Goal: Transaction & Acquisition: Purchase product/service

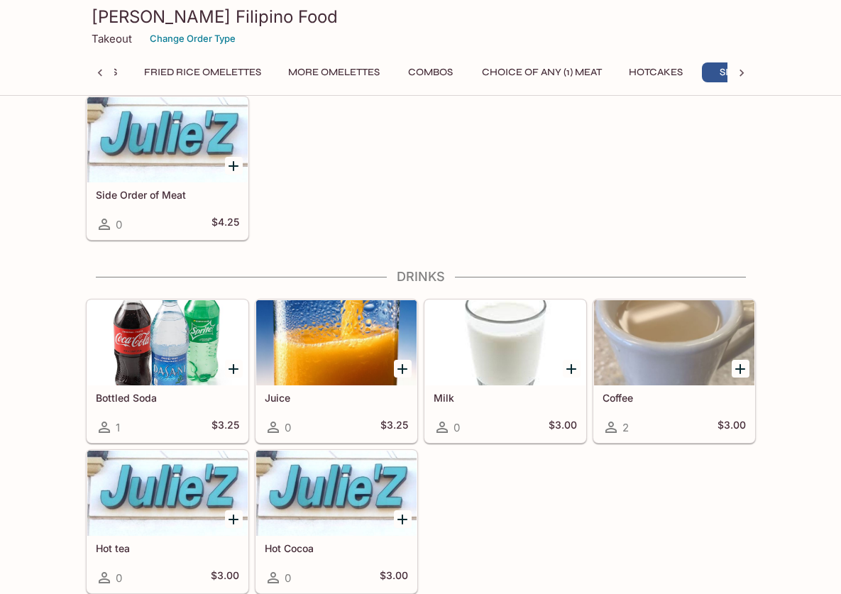
scroll to position [0, 138]
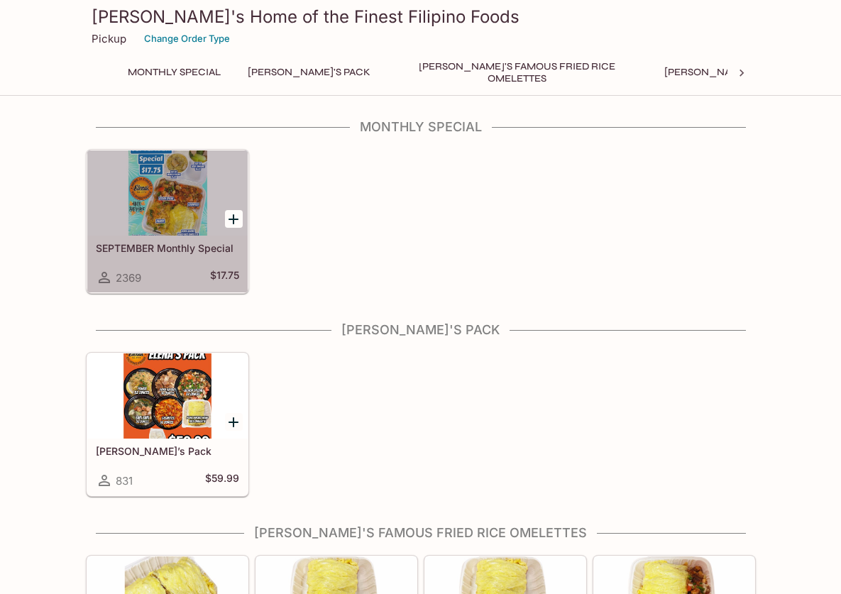
click at [197, 206] on div at bounding box center [167, 192] width 160 height 85
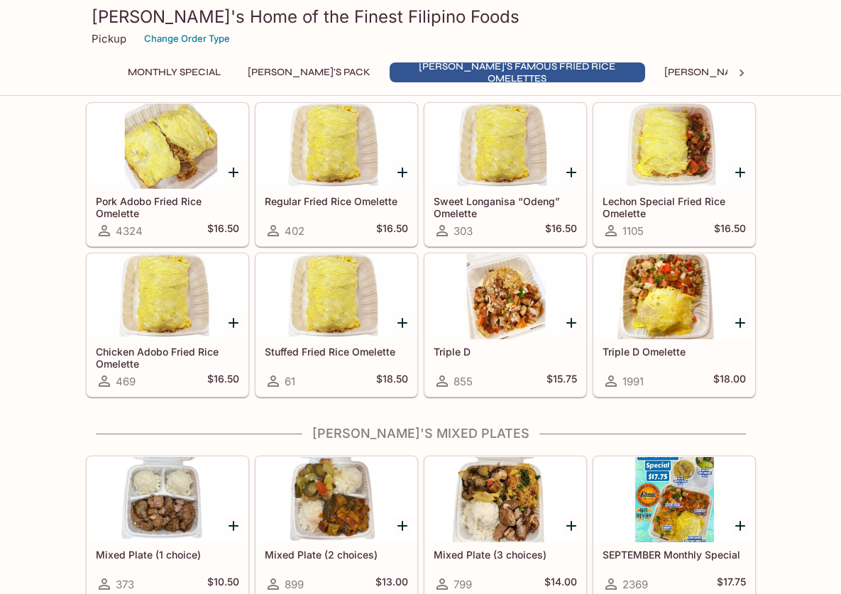
scroll to position [595, 0]
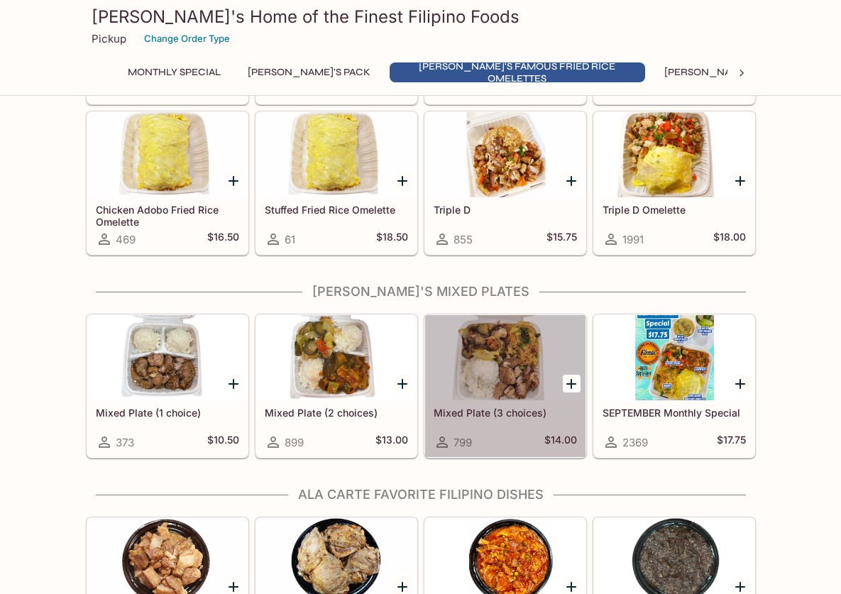
click at [473, 369] on div at bounding box center [505, 357] width 160 height 85
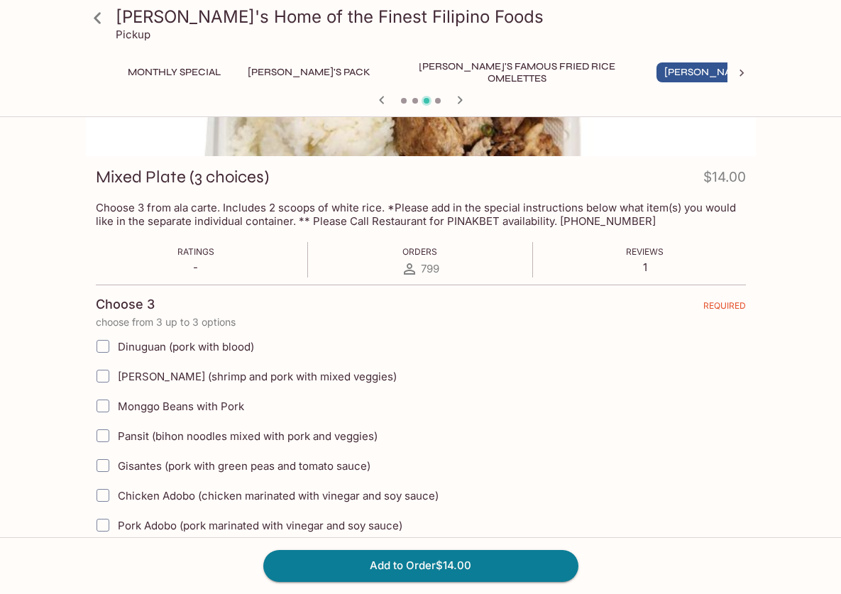
scroll to position [312, 0]
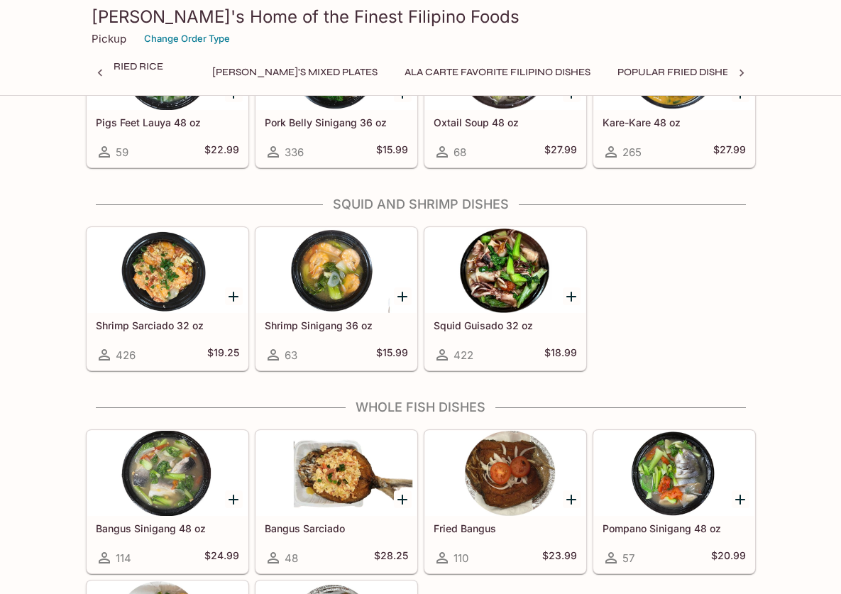
scroll to position [1942, 0]
